Goal: Task Accomplishment & Management: Use online tool/utility

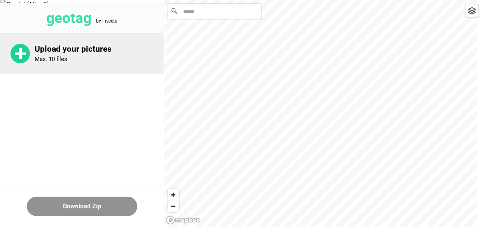
click at [71, 51] on p "Upload your pictures" at bounding box center [99, 49] width 129 height 10
click at [51, 65] on div "Upload your pictures Max. 10 files" at bounding box center [82, 53] width 164 height 40
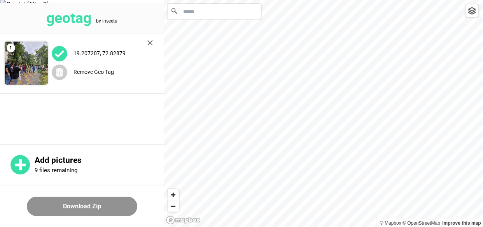
click at [215, 14] on input "Search" at bounding box center [214, 12] width 93 height 16
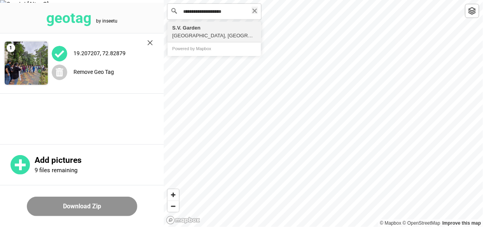
type input "**********"
click at [253, 10] on icon "Clear" at bounding box center [255, 11] width 6 height 6
click at [260, 10] on input "**********" at bounding box center [214, 12] width 93 height 16
type input "**********"
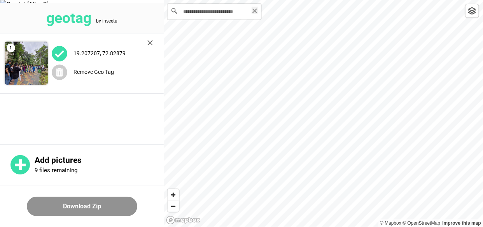
click at [256, 10] on icon "Clear" at bounding box center [254, 11] width 5 height 5
click at [471, 10] on img at bounding box center [472, 11] width 8 height 8
click at [61, 54] on img at bounding box center [60, 54] width 16 height 16
click at [57, 74] on icon at bounding box center [59, 72] width 7 height 9
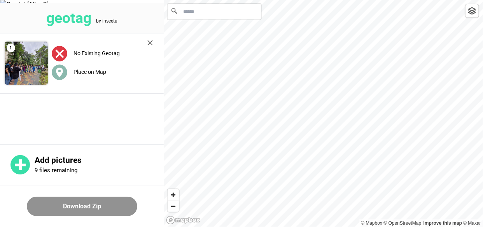
click at [55, 79] on div "Place on Map" at bounding box center [102, 72] width 101 height 16
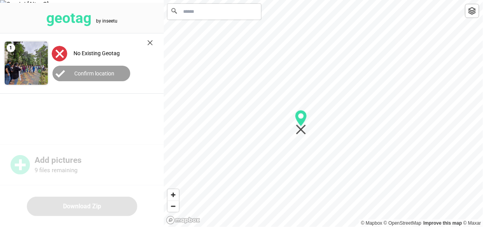
click at [73, 72] on button "Confirm location" at bounding box center [92, 74] width 78 height 16
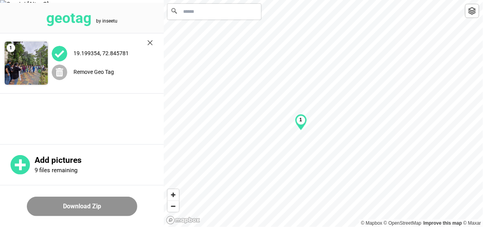
click at [84, 72] on label "Remove Geo Tag" at bounding box center [94, 72] width 40 height 6
click at [82, 74] on label "Place on Map" at bounding box center [90, 72] width 33 height 6
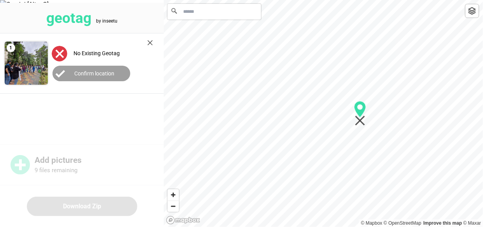
click at [81, 70] on label "Confirm location" at bounding box center [94, 73] width 40 height 6
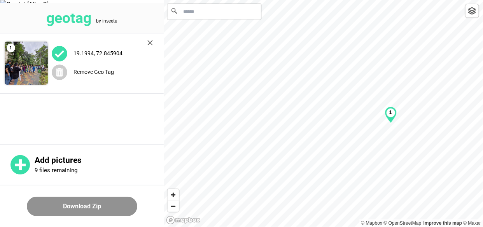
click at [386, 117] on div "1" at bounding box center [391, 115] width 12 height 17
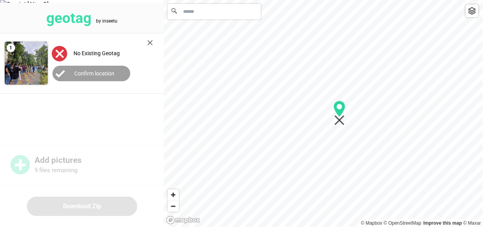
click at [338, 0] on div at bounding box center [323, 0] width 319 height 0
click at [96, 76] on label "Confirm location" at bounding box center [94, 73] width 40 height 6
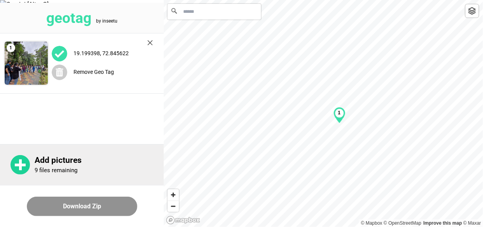
click at [40, 171] on p "9 files remaining" at bounding box center [56, 170] width 43 height 7
click at [27, 166] on circle at bounding box center [20, 164] width 19 height 19
